Goal: Task Accomplishment & Management: Manage account settings

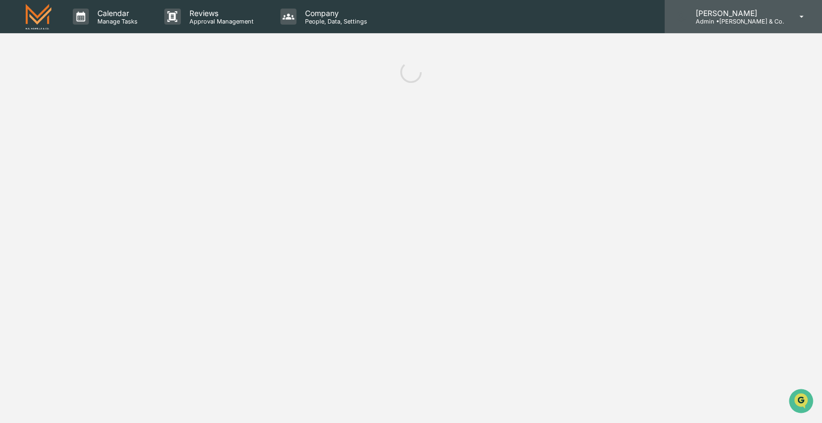
click at [763, 12] on p "[PERSON_NAME]" at bounding box center [735, 13] width 97 height 9
